Goal: Task Accomplishment & Management: Manage account settings

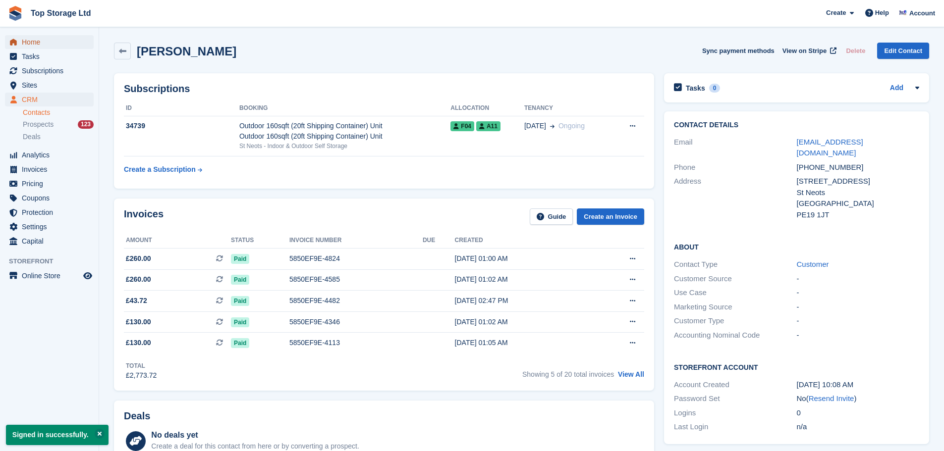
click at [45, 37] on span "Home" at bounding box center [51, 42] width 59 height 14
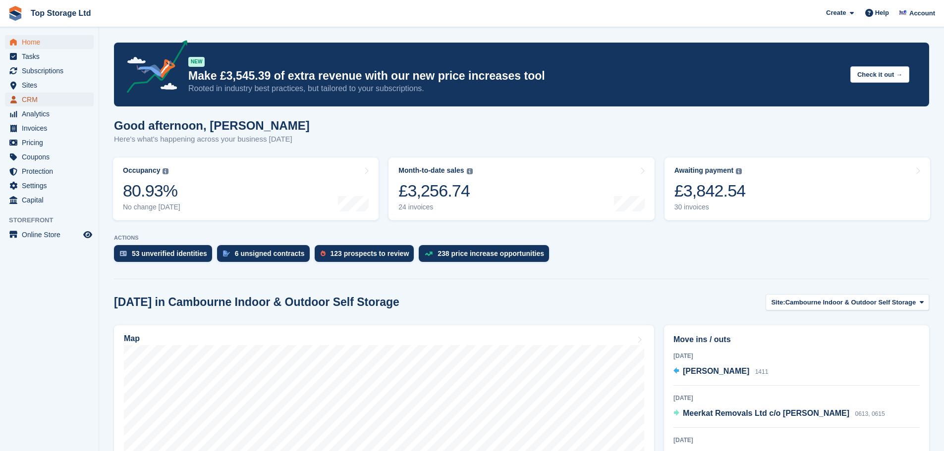
click at [32, 98] on span "CRM" at bounding box center [51, 100] width 59 height 14
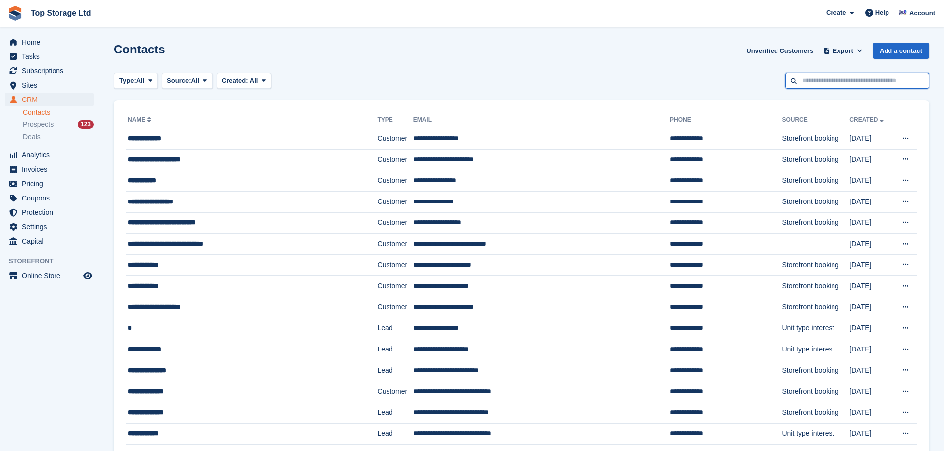
click at [849, 84] on input "text" at bounding box center [857, 81] width 144 height 16
type input "***"
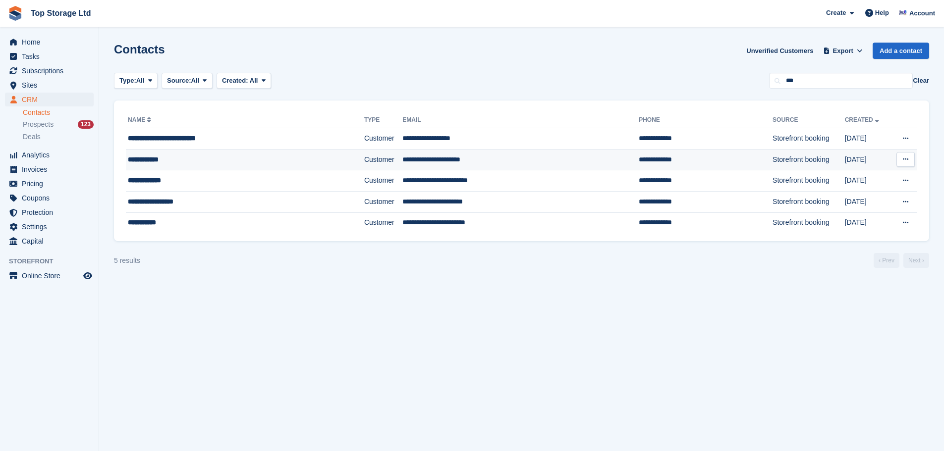
click at [140, 156] on div "**********" at bounding box center [220, 160] width 185 height 10
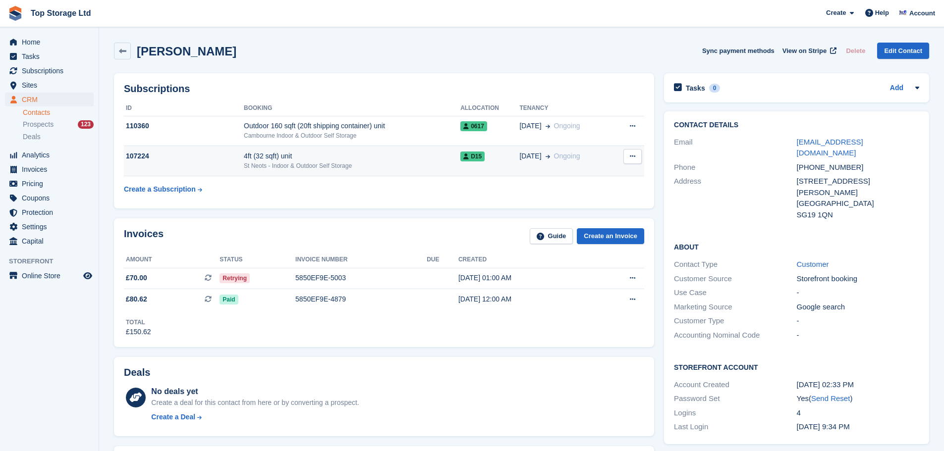
click at [635, 156] on icon at bounding box center [632, 156] width 5 height 6
click at [387, 196] on table "ID Booking Allocation Tenancy 110360 Outdoor 160 sqft (20ft shipping container)…" at bounding box center [384, 150] width 520 height 98
click at [255, 160] on div "4ft (32 sqft) unit" at bounding box center [352, 156] width 216 height 10
click at [289, 123] on div "Outdoor 160 sqft (20ft shipping container) unit" at bounding box center [352, 126] width 216 height 10
click at [371, 165] on div "St Neots - Indoor & Outdoor Self Storage" at bounding box center [352, 165] width 216 height 9
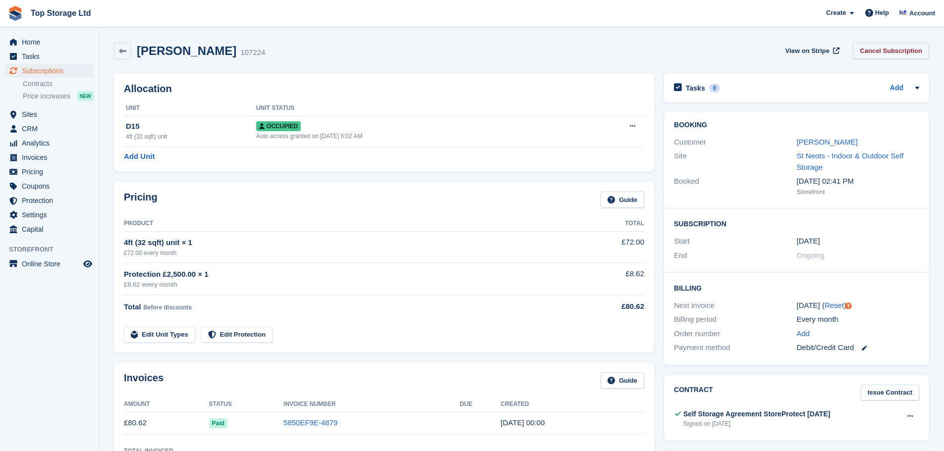
click at [900, 50] on link "Cancel Subscription" at bounding box center [890, 51] width 76 height 16
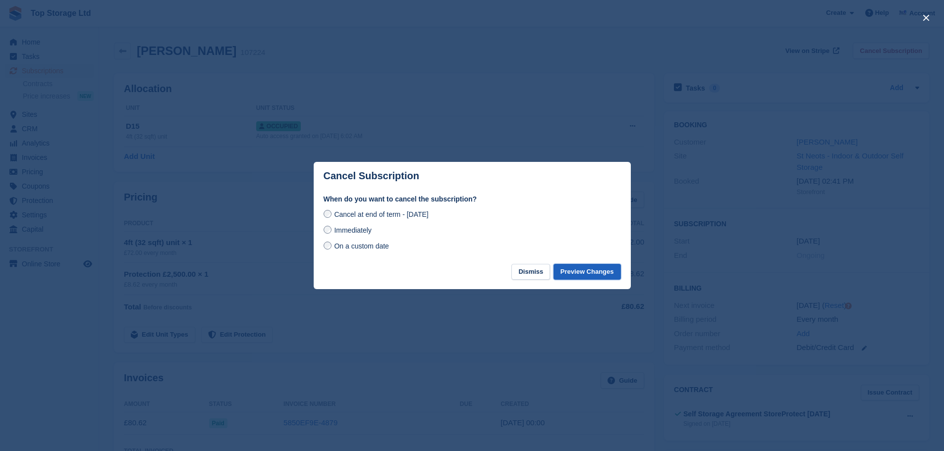
click at [600, 277] on button "Preview Changes" at bounding box center [586, 272] width 67 height 16
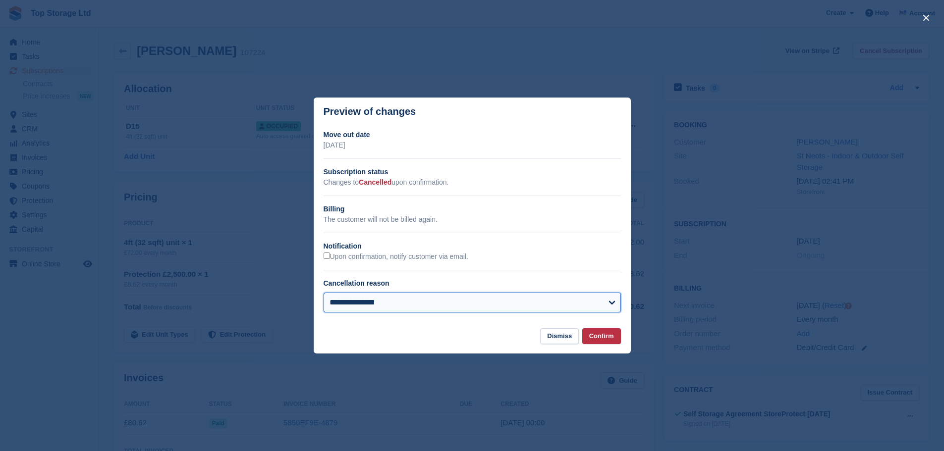
click at [381, 305] on select "**********" at bounding box center [471, 303] width 297 height 20
select select "**********"
click at [323, 293] on select "**********" at bounding box center [471, 303] width 297 height 20
click at [609, 333] on button "Confirm" at bounding box center [601, 336] width 39 height 16
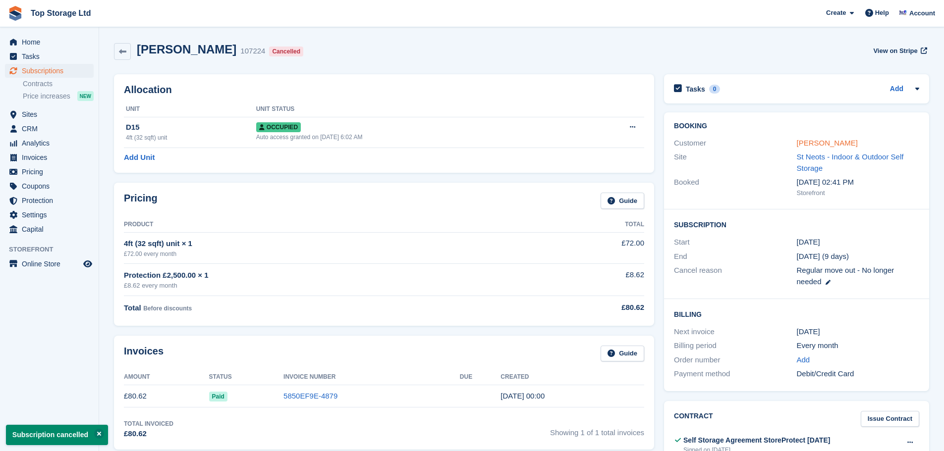
click at [810, 147] on link "Matt Melross" at bounding box center [827, 143] width 61 height 8
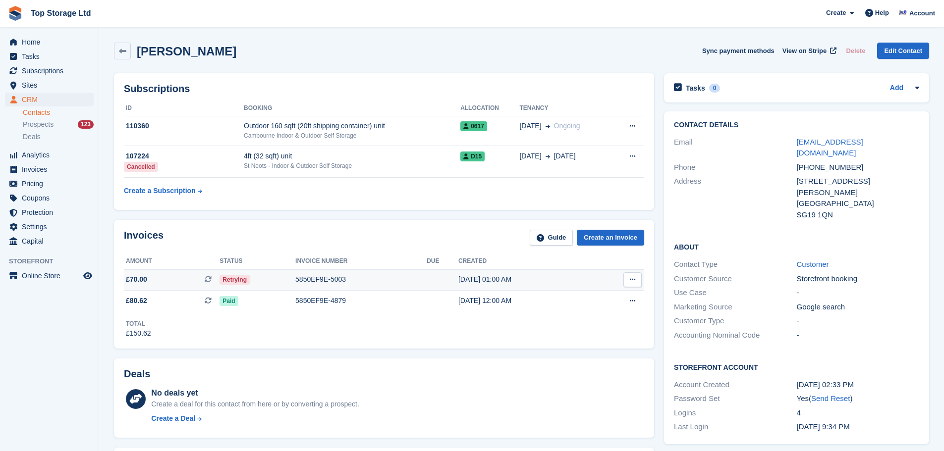
click at [309, 281] on div "5850EF9E-5003" at bounding box center [360, 279] width 131 height 10
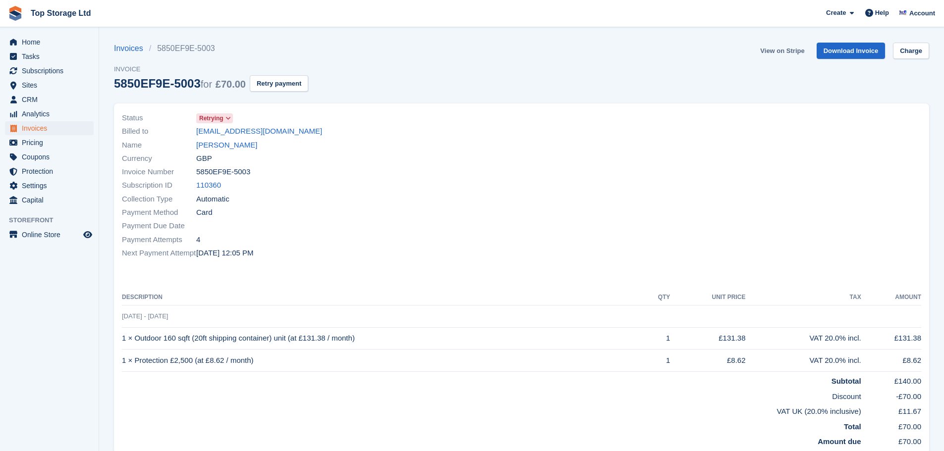
click at [791, 53] on link "View on Stripe" at bounding box center [782, 51] width 52 height 16
click at [35, 43] on span "Home" at bounding box center [51, 42] width 59 height 14
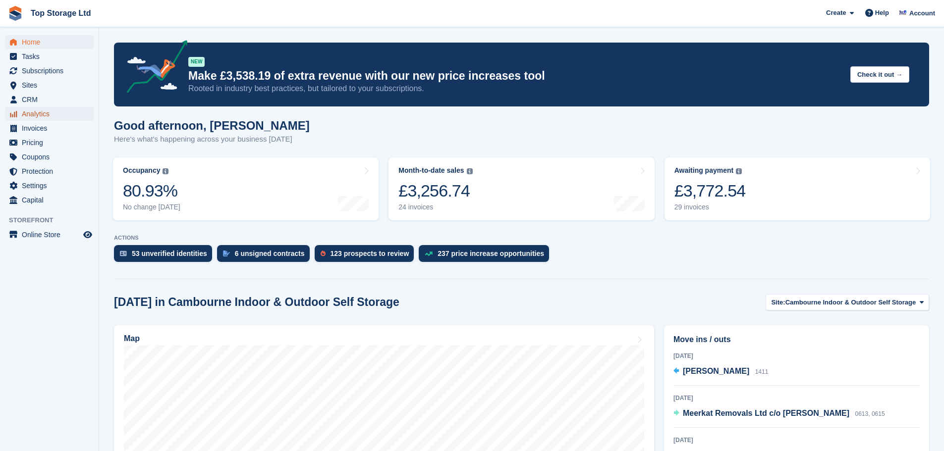
click at [36, 115] on span "Analytics" at bounding box center [51, 114] width 59 height 14
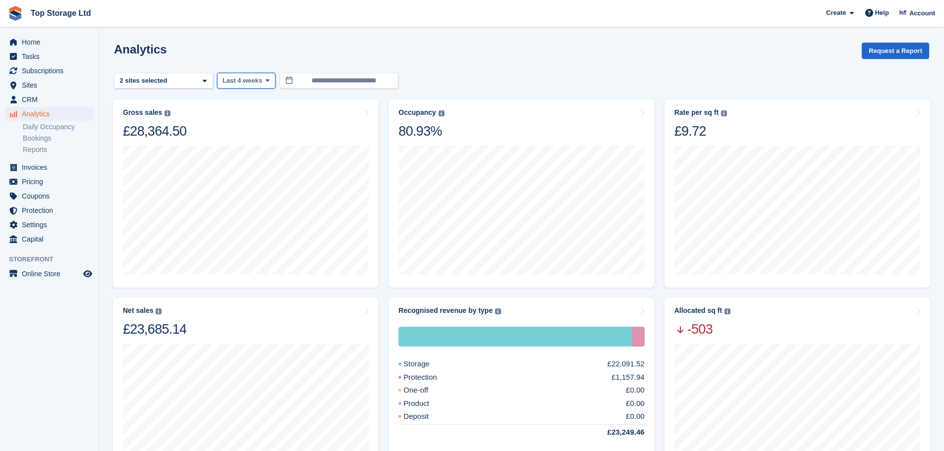
click at [249, 79] on span "Last 4 weeks" at bounding box center [242, 81] width 40 height 10
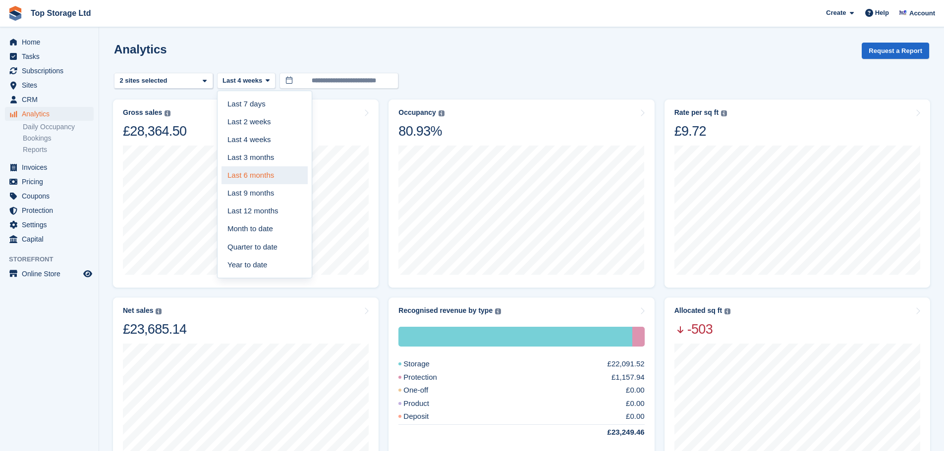
click at [260, 178] on link "Last 6 months" at bounding box center [264, 175] width 86 height 18
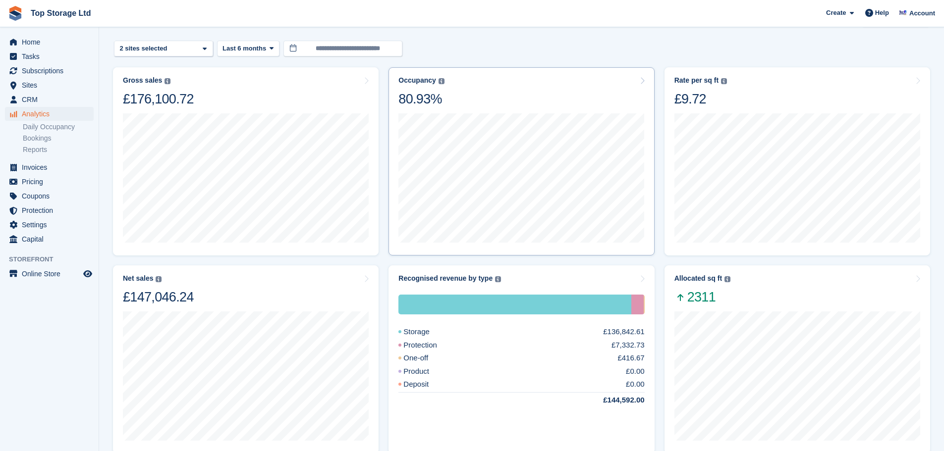
scroll to position [50, 0]
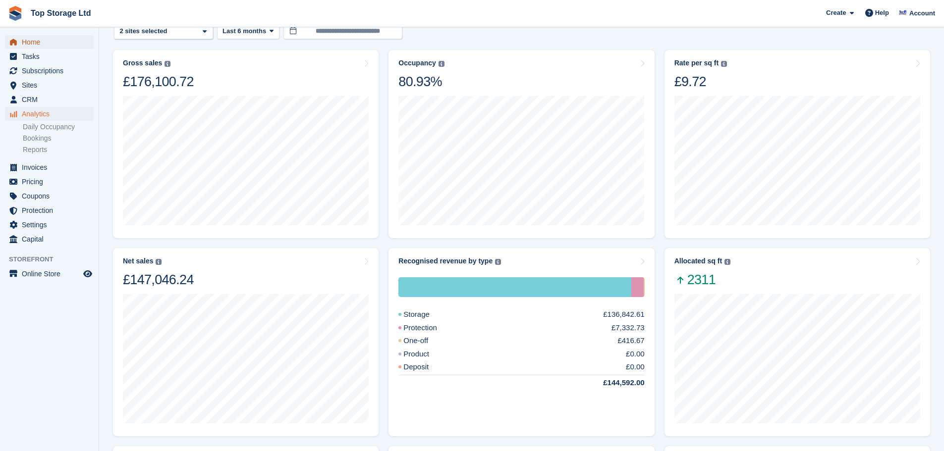
click at [30, 40] on span "Home" at bounding box center [51, 42] width 59 height 14
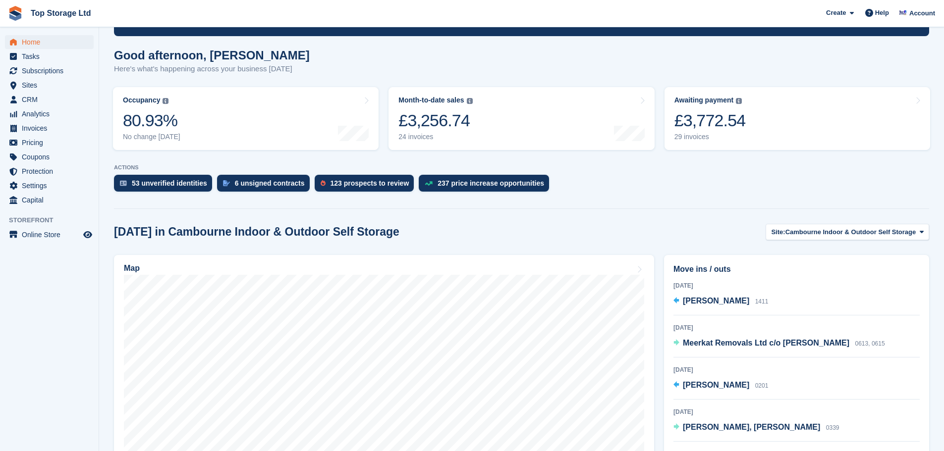
scroll to position [99, 0]
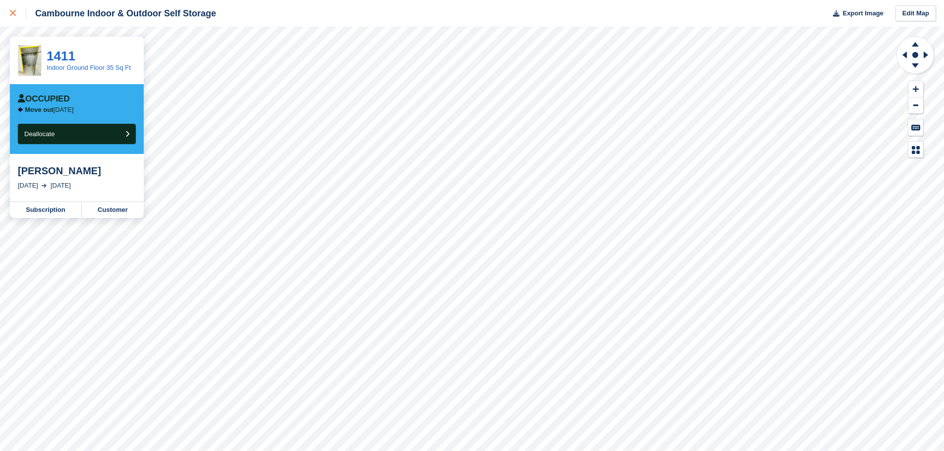
click at [12, 18] on div at bounding box center [18, 13] width 16 height 12
